Goal: Transaction & Acquisition: Purchase product/service

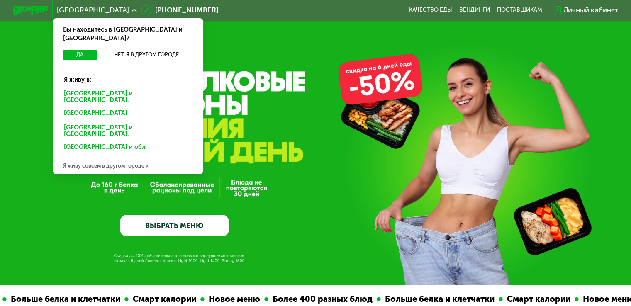
click at [112, 88] on div "[GEOGRAPHIC_DATA] и [GEOGRAPHIC_DATA]." at bounding box center [128, 97] width 140 height 18
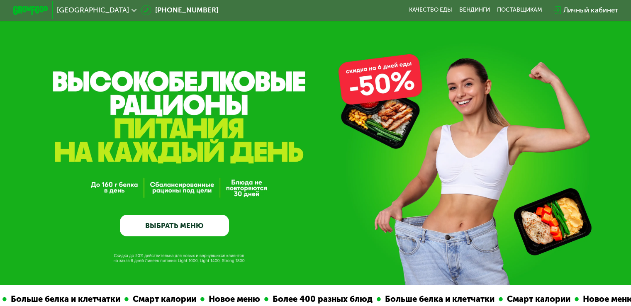
click at [180, 232] on link "ВЫБРАТЬ МЕНЮ" at bounding box center [174, 226] width 109 height 22
click at [189, 231] on link "ВЫБРАТЬ МЕНЮ" at bounding box center [174, 226] width 109 height 22
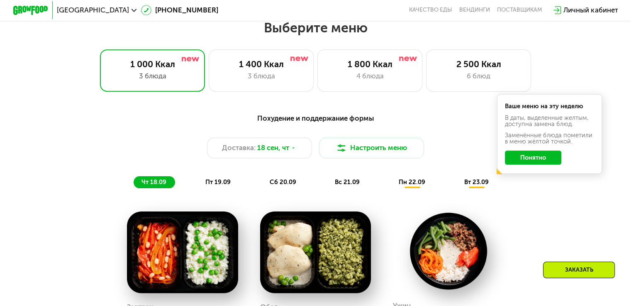
scroll to position [558, 0]
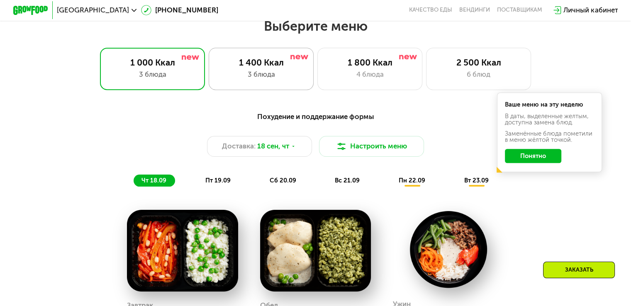
click at [244, 79] on div "3 блюда" at bounding box center [261, 74] width 87 height 10
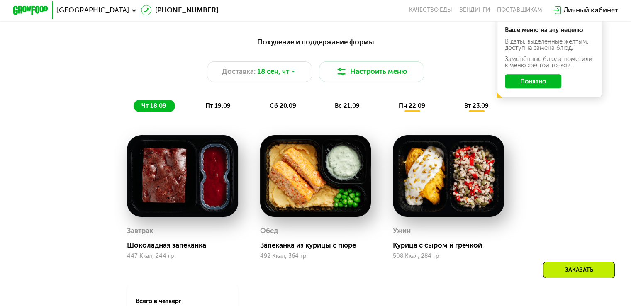
scroll to position [618, 0]
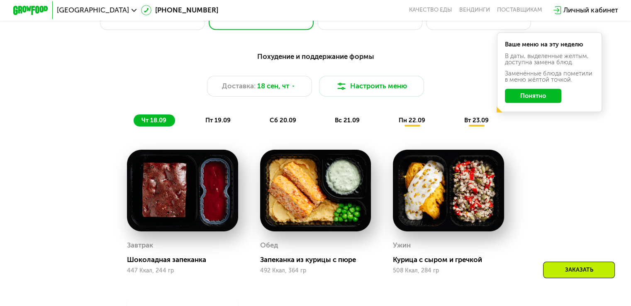
click at [222, 123] on span "пт 19.09" at bounding box center [217, 120] width 25 height 7
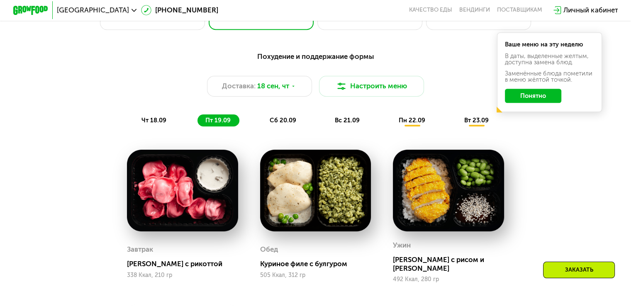
click at [577, 10] on div "Личный кабинет" at bounding box center [591, 10] width 54 height 10
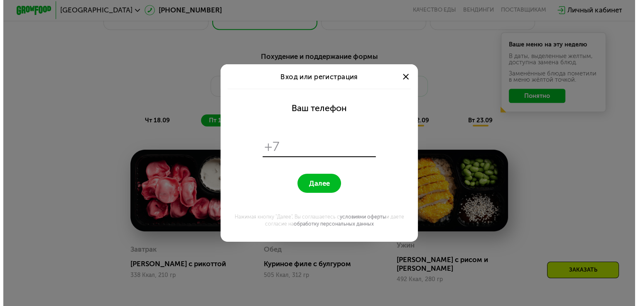
scroll to position [0, 0]
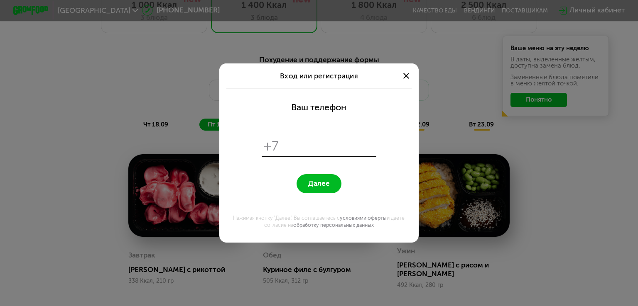
click at [325, 143] on input "tel" at bounding box center [328, 146] width 91 height 17
type input "**********"
click at [296, 174] on button "Далее" at bounding box center [318, 183] width 44 height 19
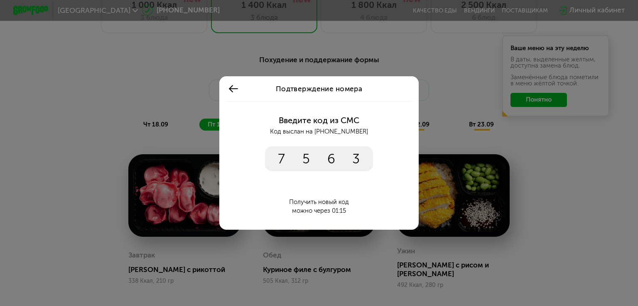
type input "****"
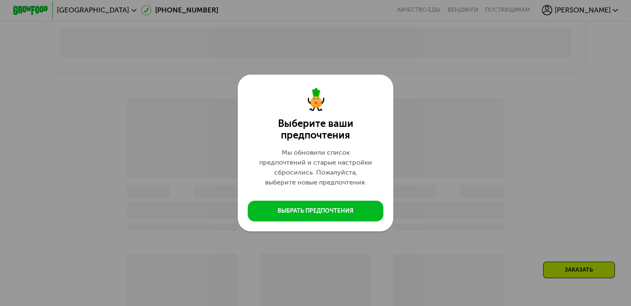
scroll to position [596, 0]
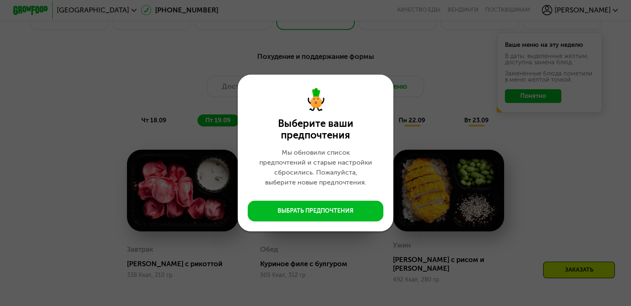
click at [476, 95] on div "Выберите ваши предпочтения Мы обновили список предпочтений и старые настройки с…" at bounding box center [315, 153] width 631 height 306
click at [387, 53] on div "Выберите ваши предпочтения Мы обновили список предпочтений и старые настройки с…" at bounding box center [315, 153] width 631 height 306
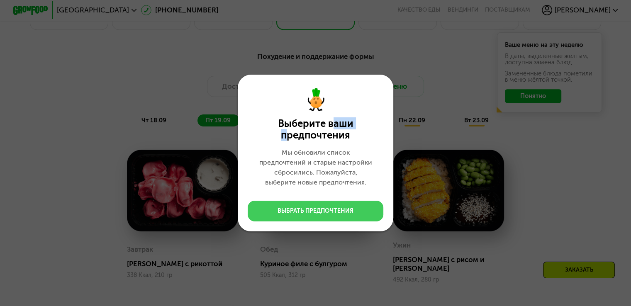
click at [307, 217] on button "Выбрать предпочтения" at bounding box center [316, 211] width 136 height 21
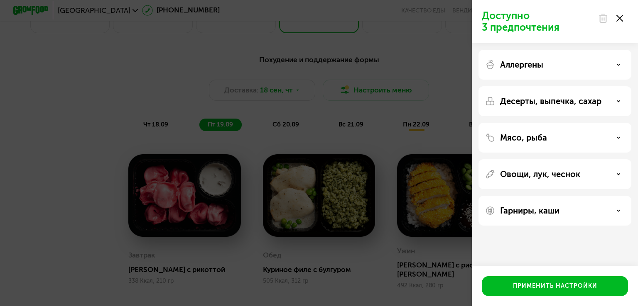
click at [623, 19] on div at bounding box center [610, 18] width 35 height 17
click at [620, 19] on use at bounding box center [619, 18] width 7 height 7
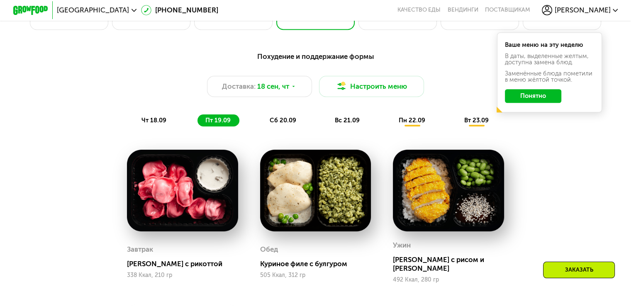
click at [536, 101] on button "Понятно" at bounding box center [533, 96] width 56 height 14
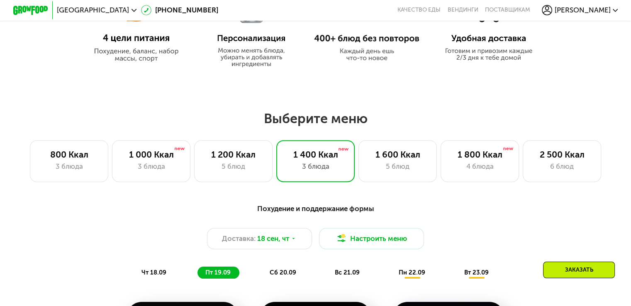
scroll to position [291, 0]
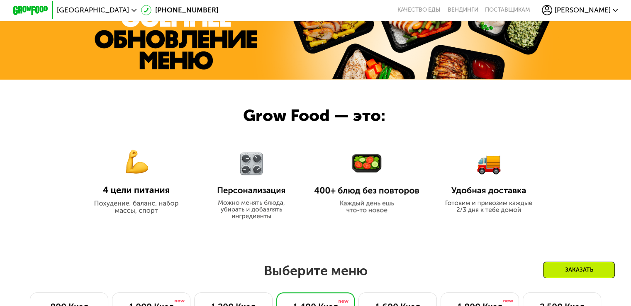
click at [611, 9] on span "Мария" at bounding box center [583, 10] width 56 height 7
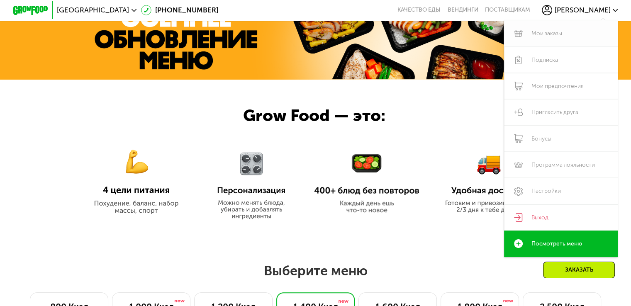
click at [531, 34] on link "Мои заказы" at bounding box center [561, 33] width 114 height 26
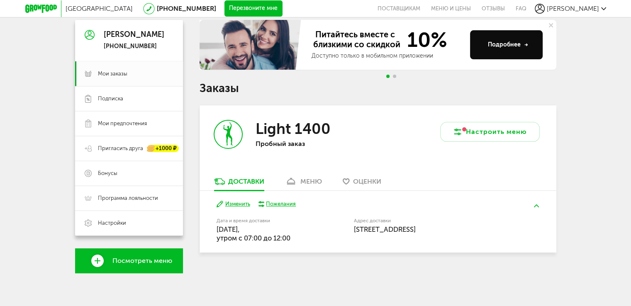
click at [304, 180] on div "меню" at bounding box center [311, 182] width 22 height 8
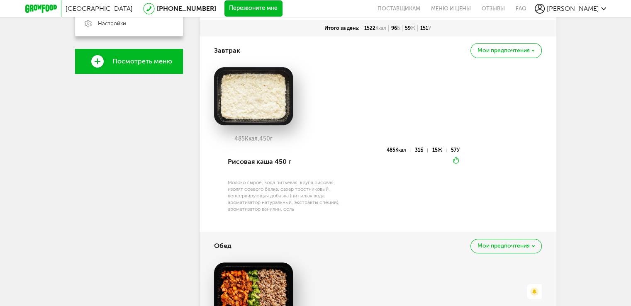
scroll to position [214, 0]
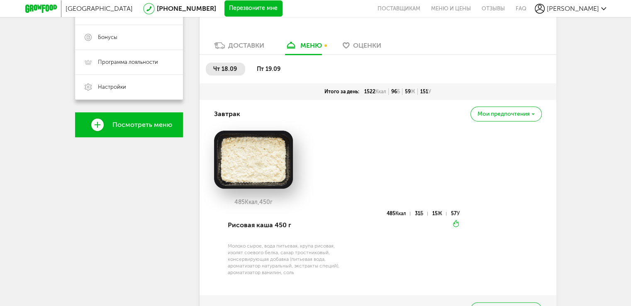
click at [269, 70] on span "пт 19.09" at bounding box center [269, 69] width 24 height 7
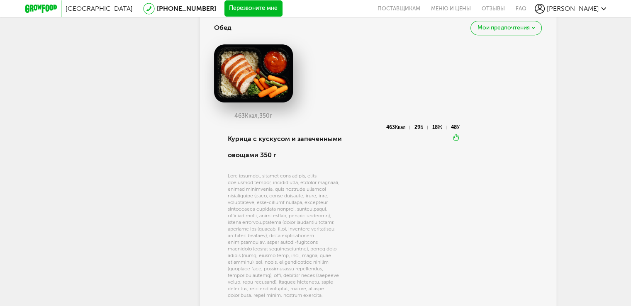
scroll to position [478, 0]
